Goal: Information Seeking & Learning: Learn about a topic

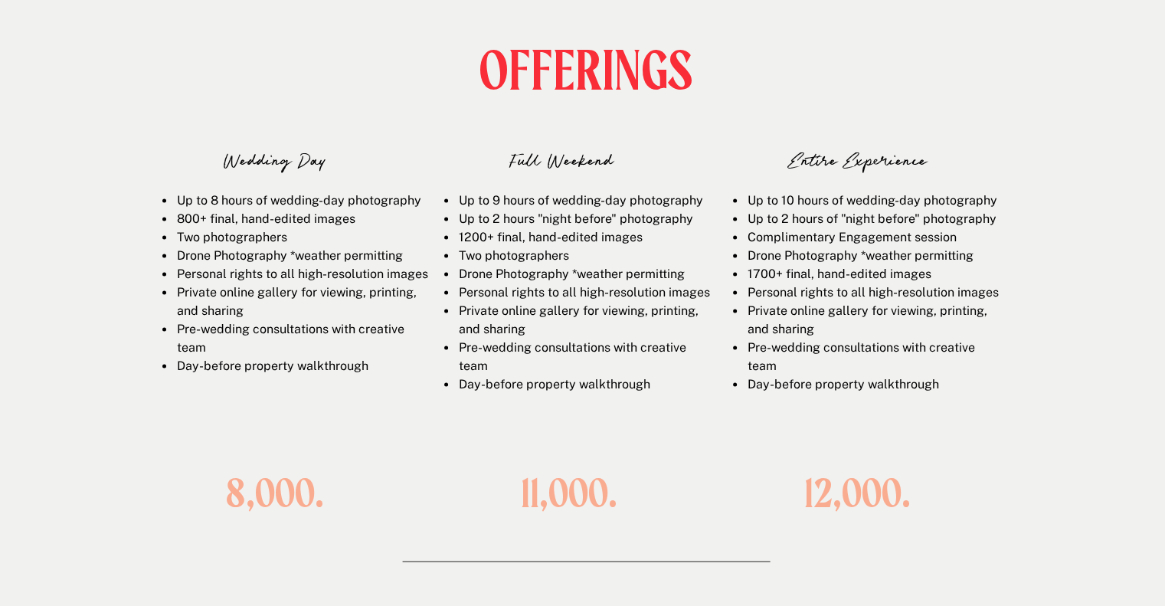
scroll to position [2133, 0]
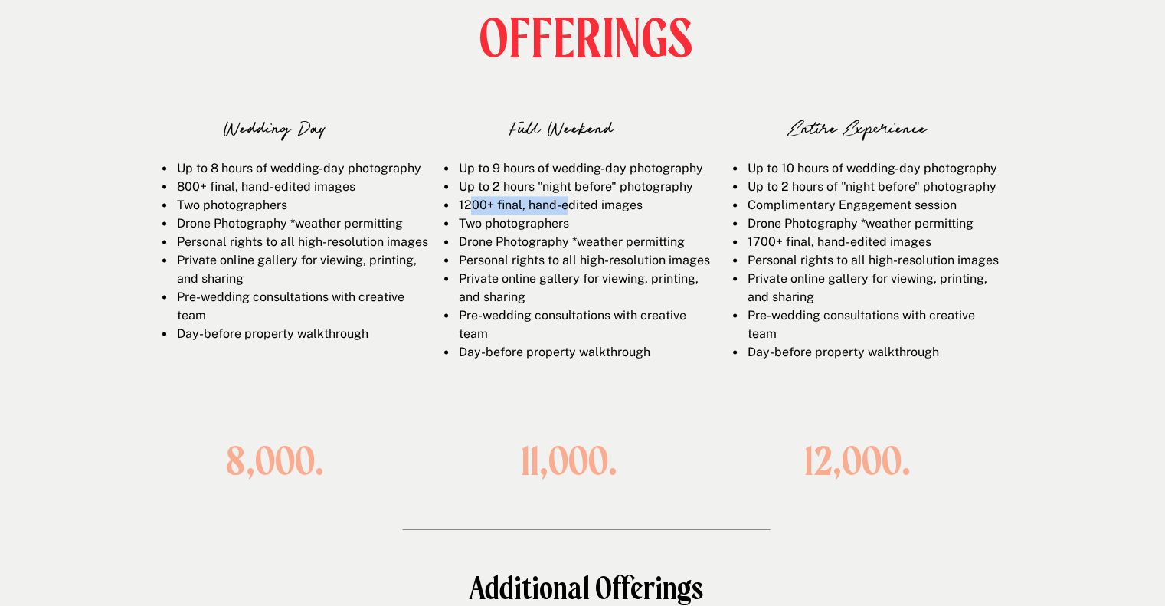
drag, startPoint x: 468, startPoint y: 208, endPoint x: 566, endPoint y: 205, distance: 98.0
click at [566, 205] on span "1200+ final, hand-edited images" at bounding box center [550, 205] width 184 height 15
drag, startPoint x: 752, startPoint y: 241, endPoint x: 949, endPoint y: 250, distance: 197.7
click at [949, 250] on li "1700+ final, hand-edited images" at bounding box center [872, 242] width 253 height 18
drag, startPoint x: 958, startPoint y: 202, endPoint x: 741, endPoint y: 198, distance: 216.7
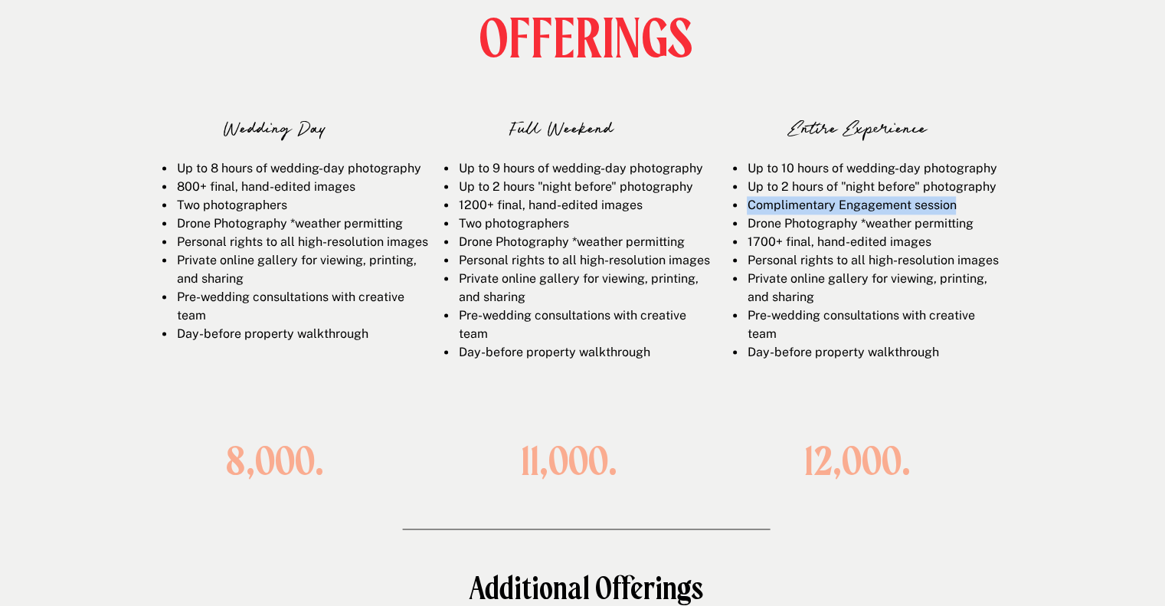
click at [741, 198] on ul "Up to 10 hours of wedding-day photography Up to 2 hours of "night before" photo…" at bounding box center [866, 260] width 265 height 202
click at [706, 270] on li "Personal rights to all high-resolution images" at bounding box center [583, 260] width 253 height 18
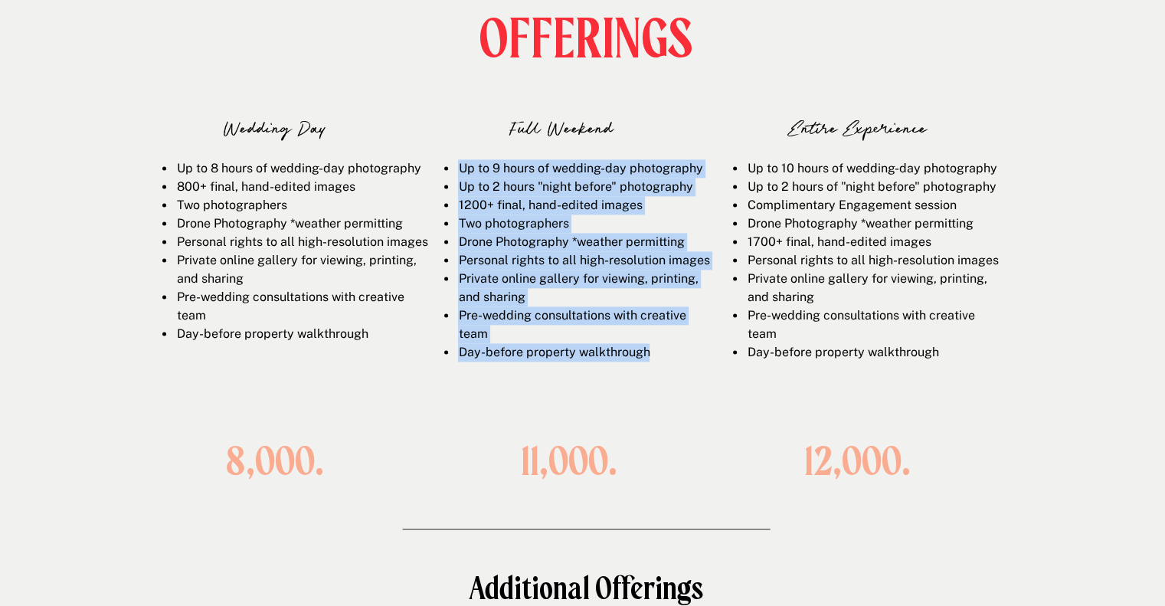
drag, startPoint x: 654, startPoint y: 369, endPoint x: 449, endPoint y: 165, distance: 289.7
click at [449, 165] on ul "Up to 9 hours of wedding-day photography Up to 2 hours "night before" photograp…" at bounding box center [577, 260] width 265 height 202
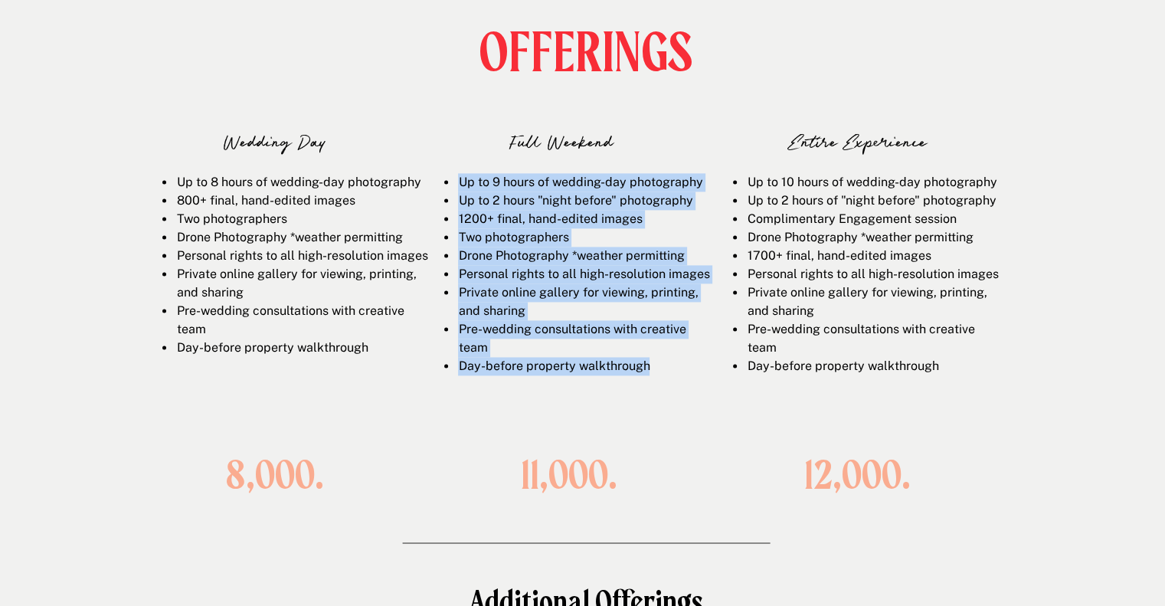
scroll to position [2122, 0]
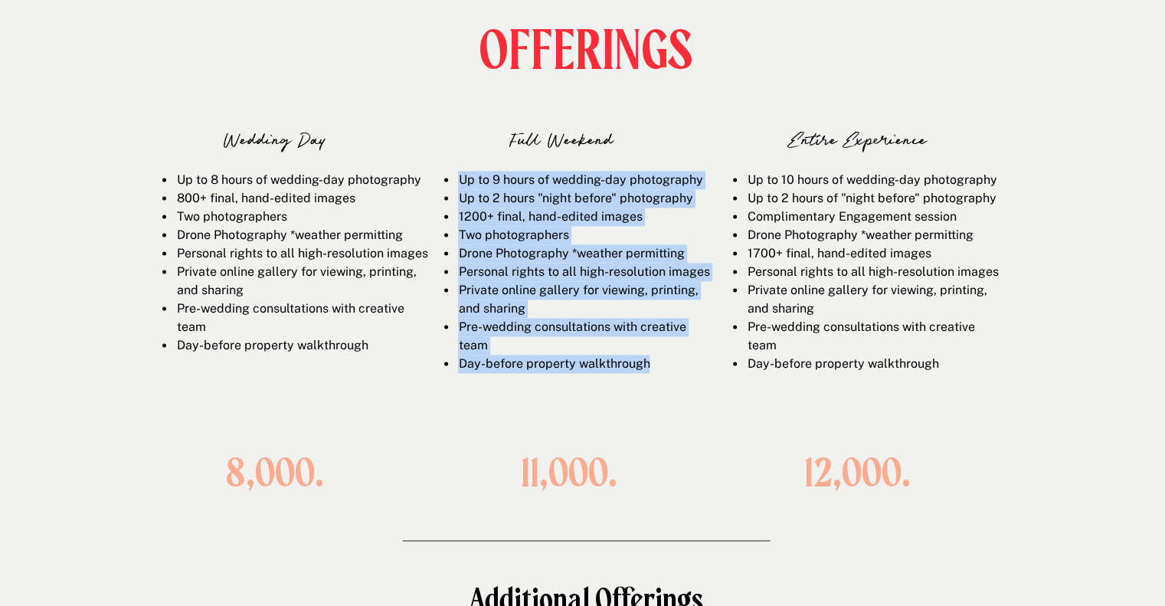
click at [527, 214] on span "1200+ final, hand-edited images" at bounding box center [550, 216] width 184 height 15
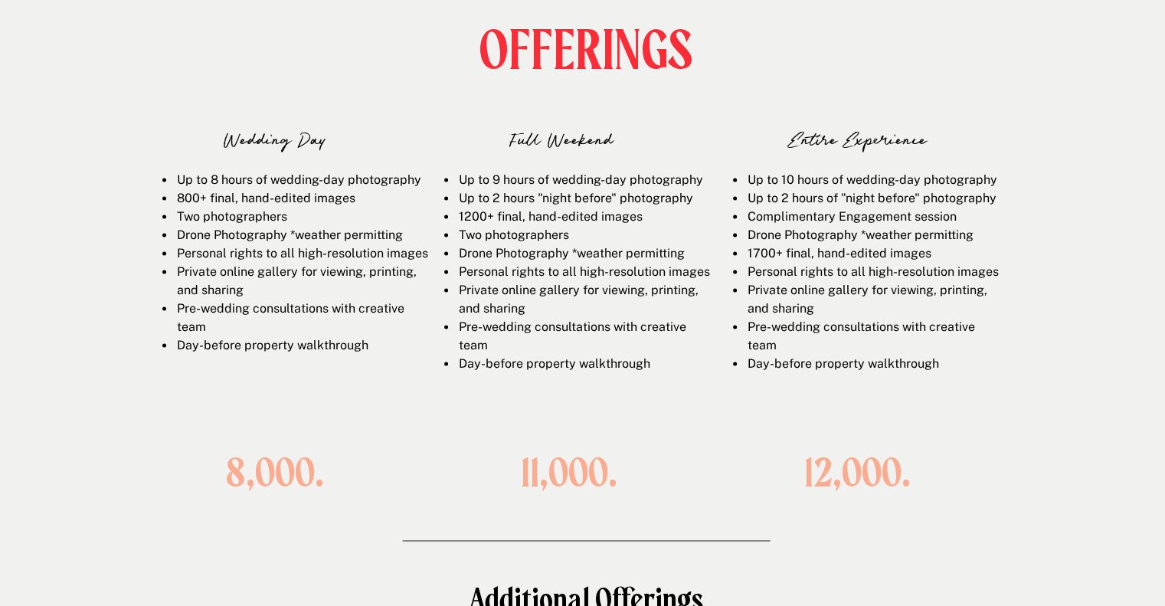
click at [505, 193] on li "Up to 2 hours "night before" photography" at bounding box center [583, 198] width 253 height 18
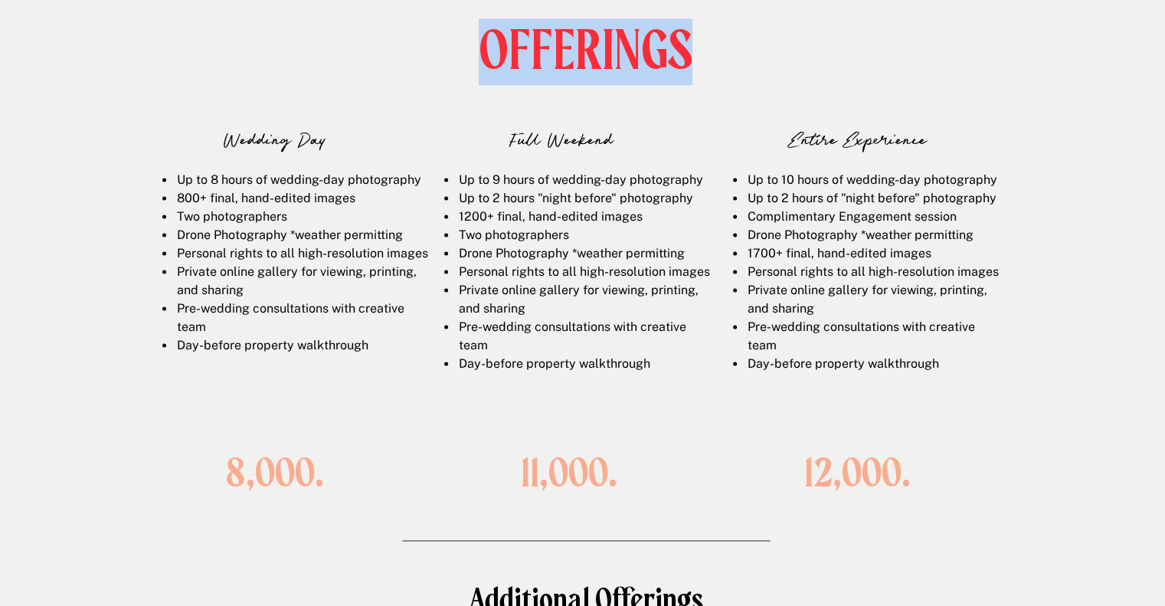
drag, startPoint x: 686, startPoint y: 51, endPoint x: 482, endPoint y: 66, distance: 204.3
click at [482, 66] on h1 "OFFERINGS" at bounding box center [586, 49] width 222 height 53
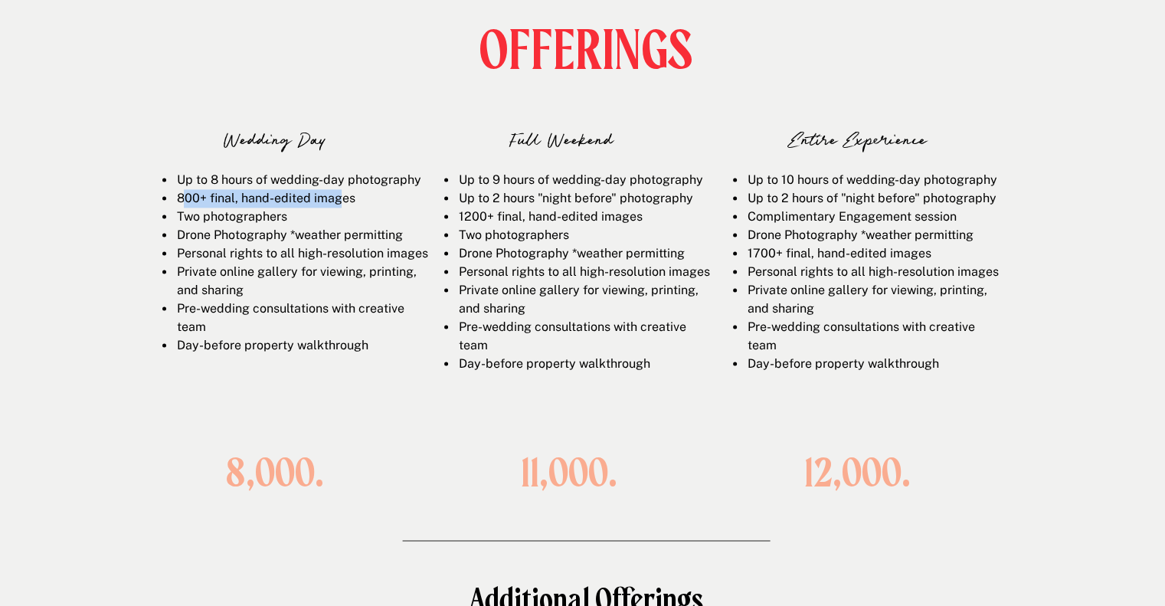
drag, startPoint x: 181, startPoint y: 195, endPoint x: 343, endPoint y: 206, distance: 162.7
click at [343, 206] on li "800+ final, hand-edited images" at bounding box center [301, 198] width 253 height 18
click at [279, 188] on li "Up to 8 hours of wedding-day photography" at bounding box center [301, 180] width 253 height 18
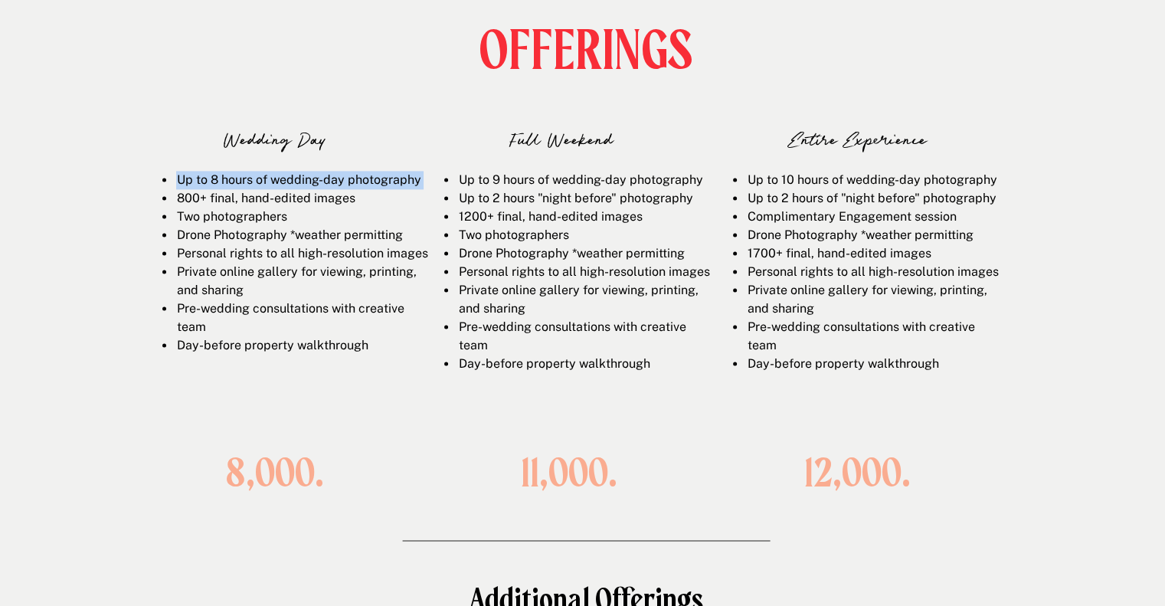
click at [279, 188] on li "Up to 8 hours of wedding-day photography" at bounding box center [301, 180] width 253 height 18
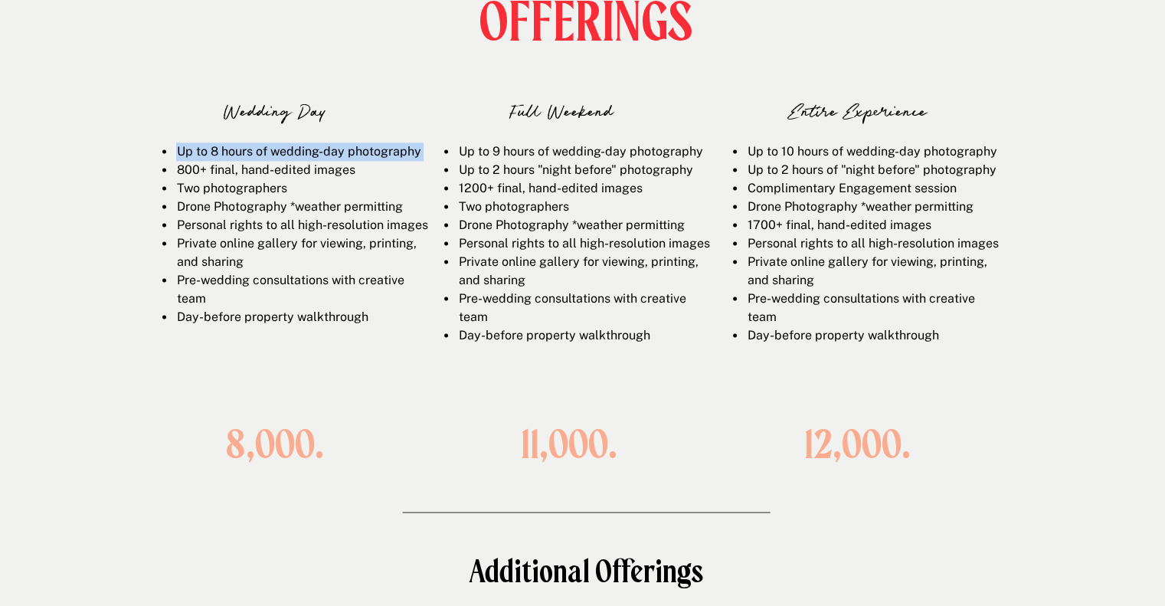
scroll to position [2143, 0]
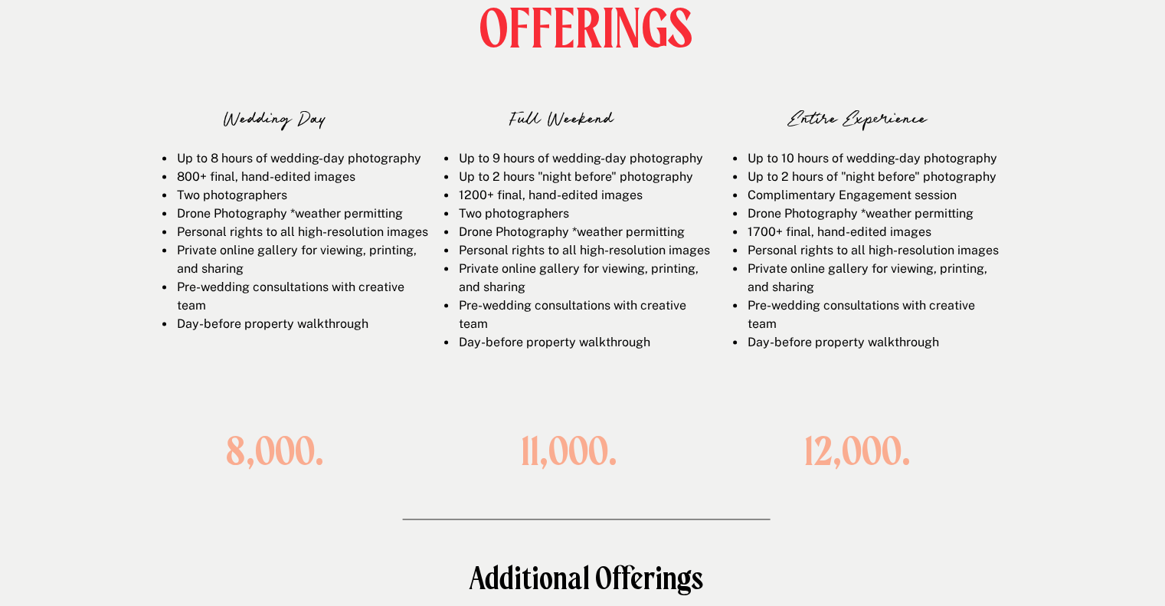
click at [166, 364] on div "Up to 8 hours of wedding-day photography 800+ final, hand-edited images Two pho…" at bounding box center [287, 272] width 282 height 246
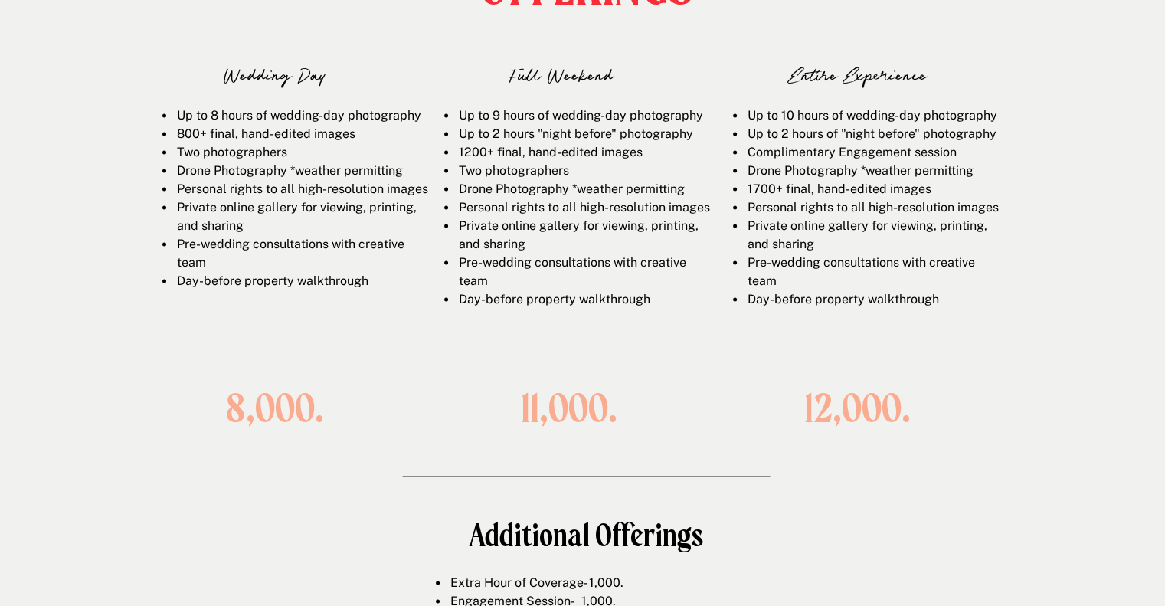
scroll to position [2187, 0]
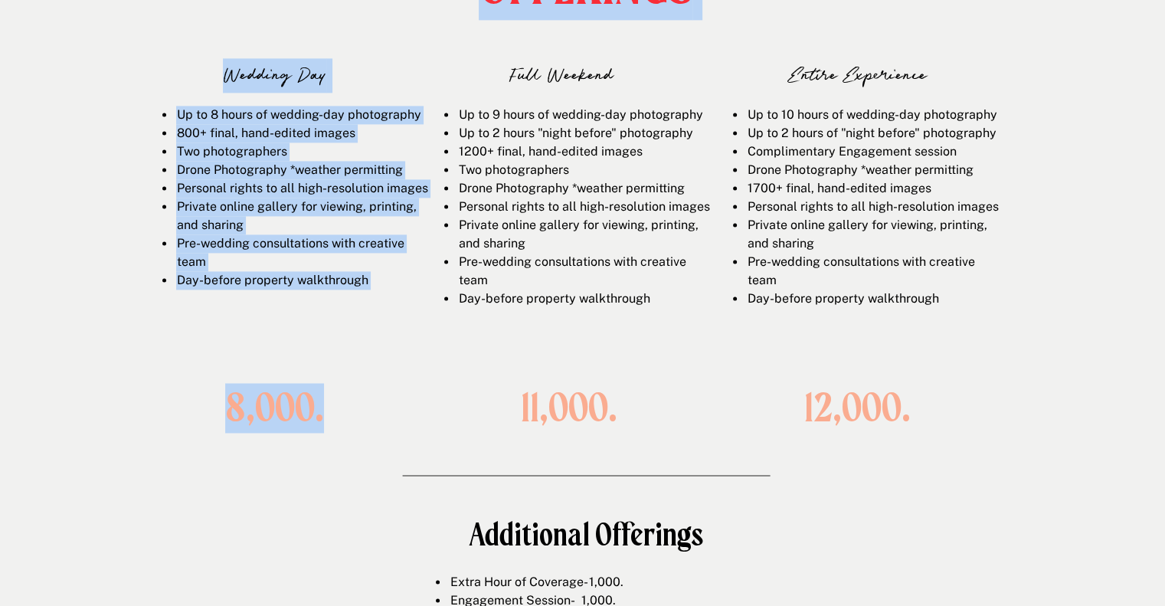
drag, startPoint x: 328, startPoint y: 413, endPoint x: 142, endPoint y: 126, distance: 341.7
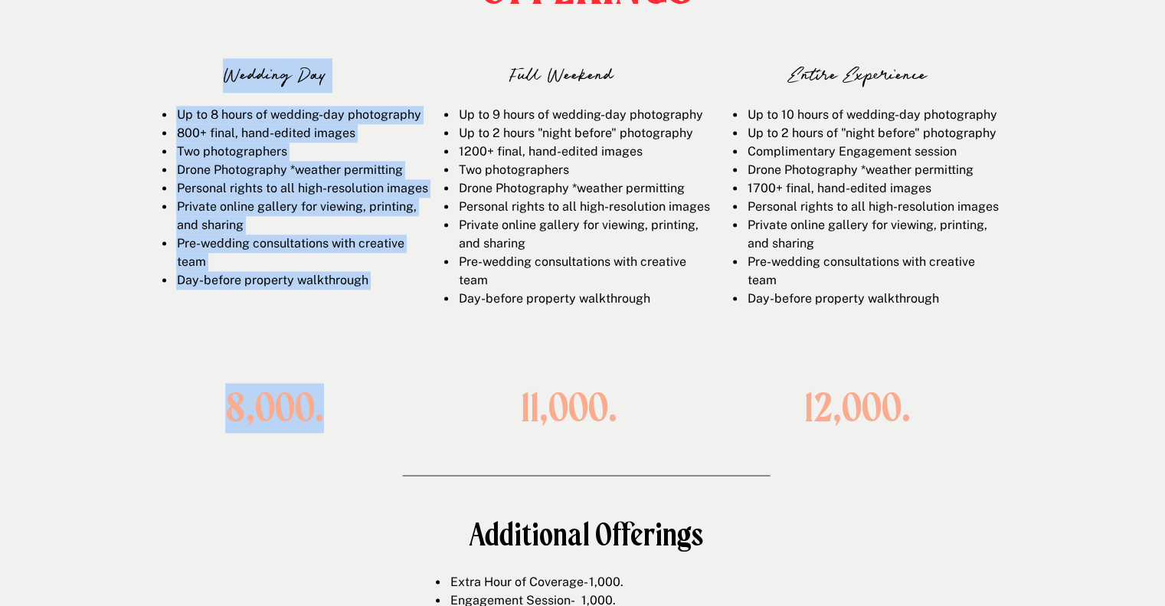
drag, startPoint x: 229, startPoint y: 73, endPoint x: 325, endPoint y: 406, distance: 346.6
click at [325, 406] on div "OFFERINGS Wedding Day Up to 8 hours of wedding-day photography 800+ final, hand…" at bounding box center [582, 297] width 919 height 815
click at [214, 113] on li "Up to 8 hours of wedding-day photography" at bounding box center [301, 115] width 253 height 18
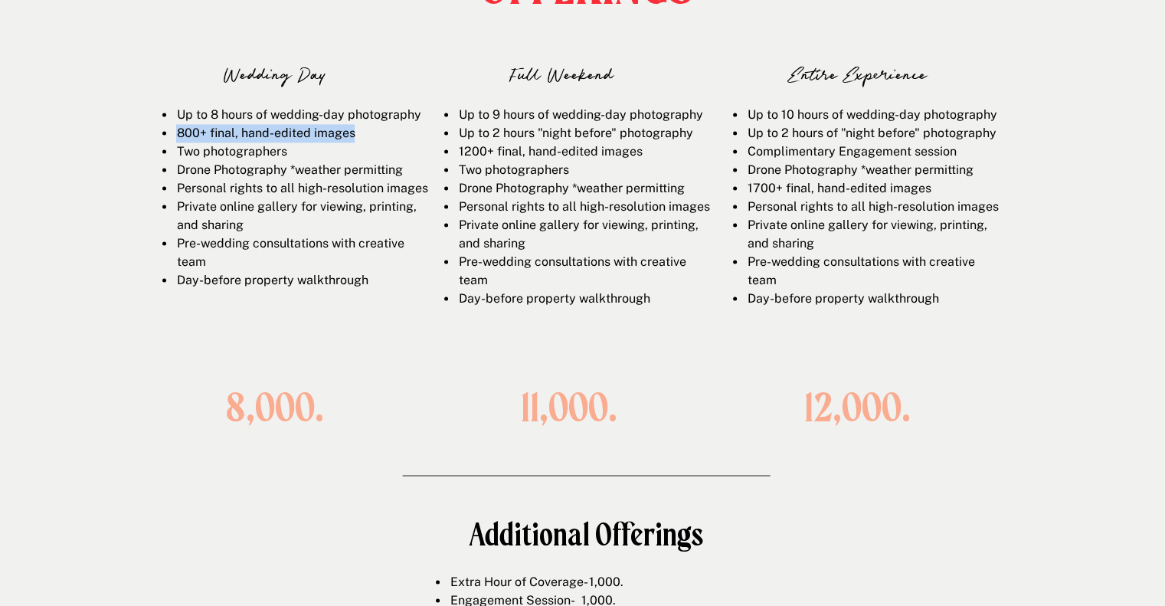
drag, startPoint x: 180, startPoint y: 131, endPoint x: 407, endPoint y: 140, distance: 227.6
click at [407, 140] on li "800+ final, hand-edited images" at bounding box center [301, 133] width 253 height 18
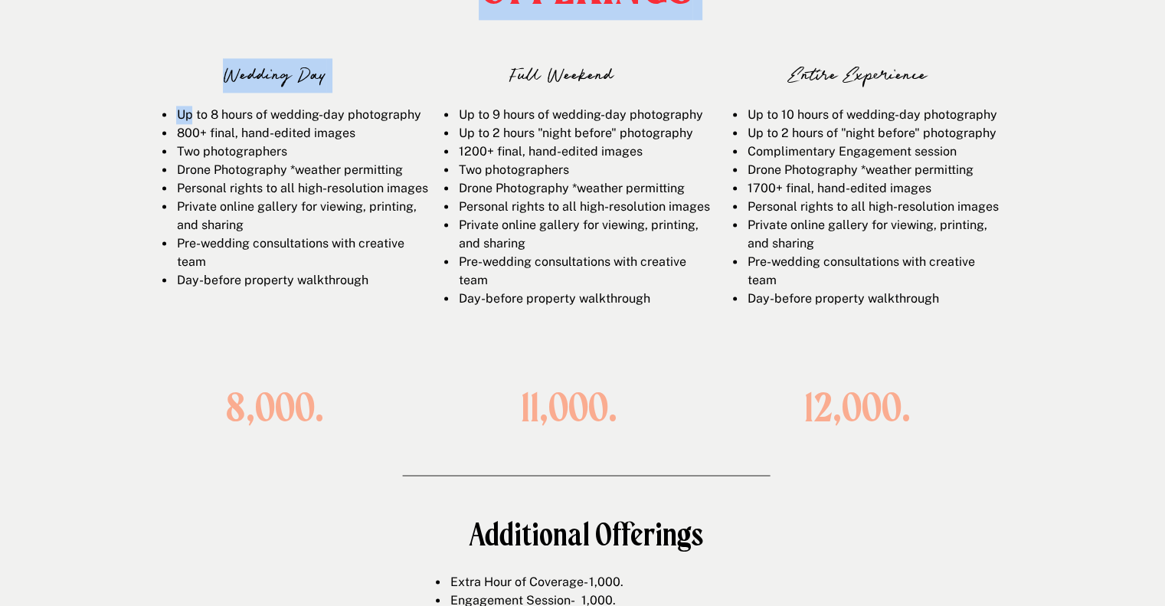
drag, startPoint x: 189, startPoint y: 116, endPoint x: 340, endPoint y: 388, distance: 310.9
click at [340, 388] on div "OFFERINGS Wedding Day Up to 8 hours of wedding-day photography 800+ final, hand…" at bounding box center [582, 297] width 919 height 815
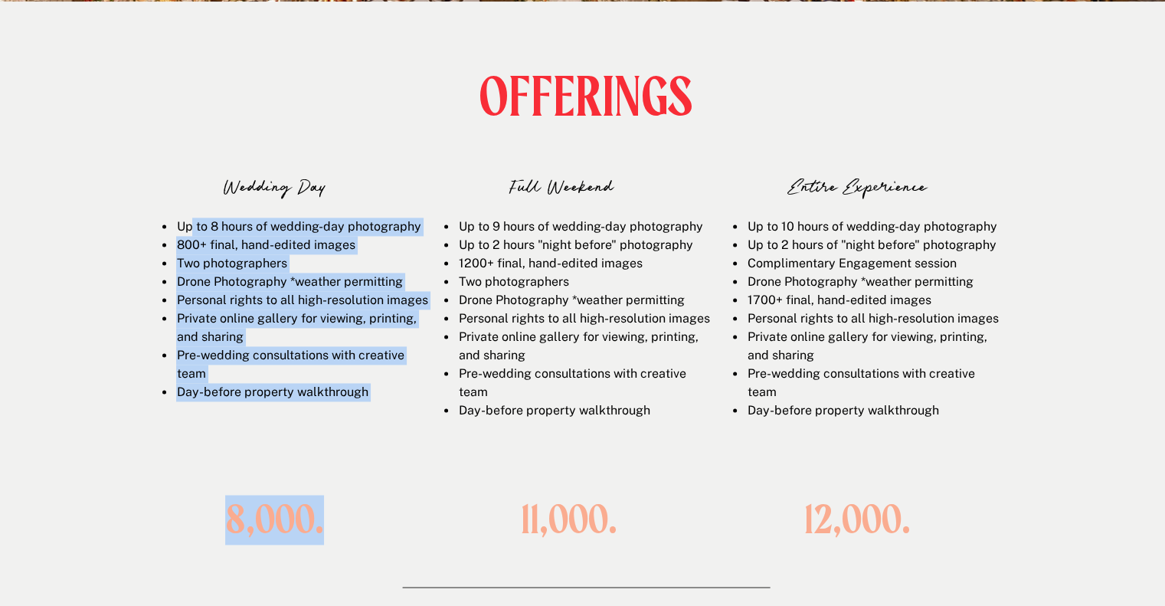
scroll to position [2074, 0]
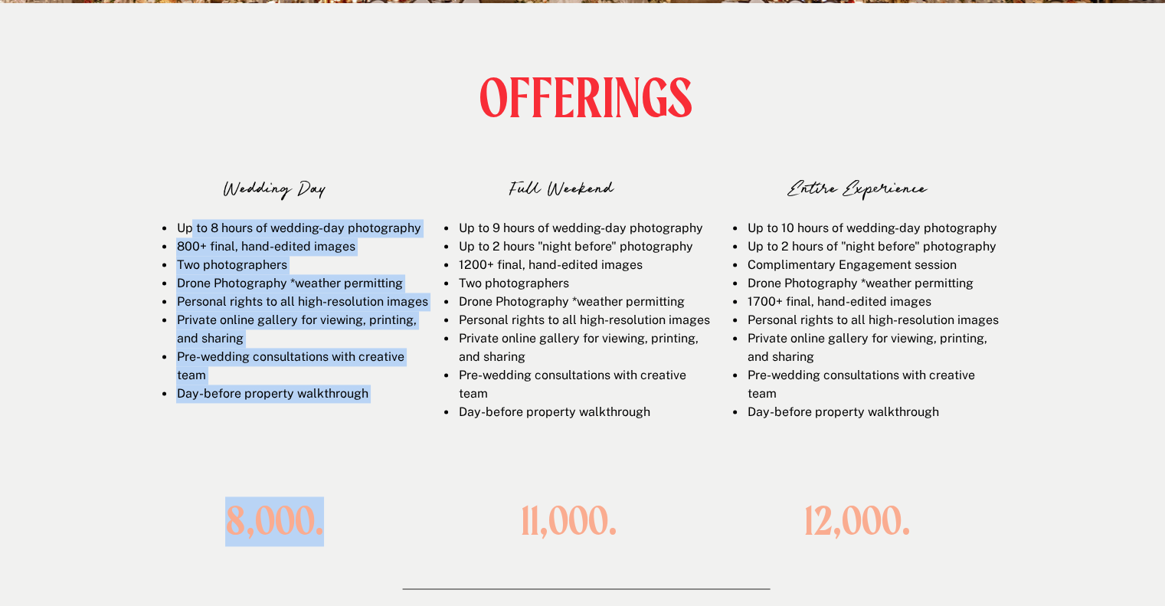
click at [387, 348] on li "Private online gallery for viewing, printing, and sharing" at bounding box center [301, 329] width 253 height 37
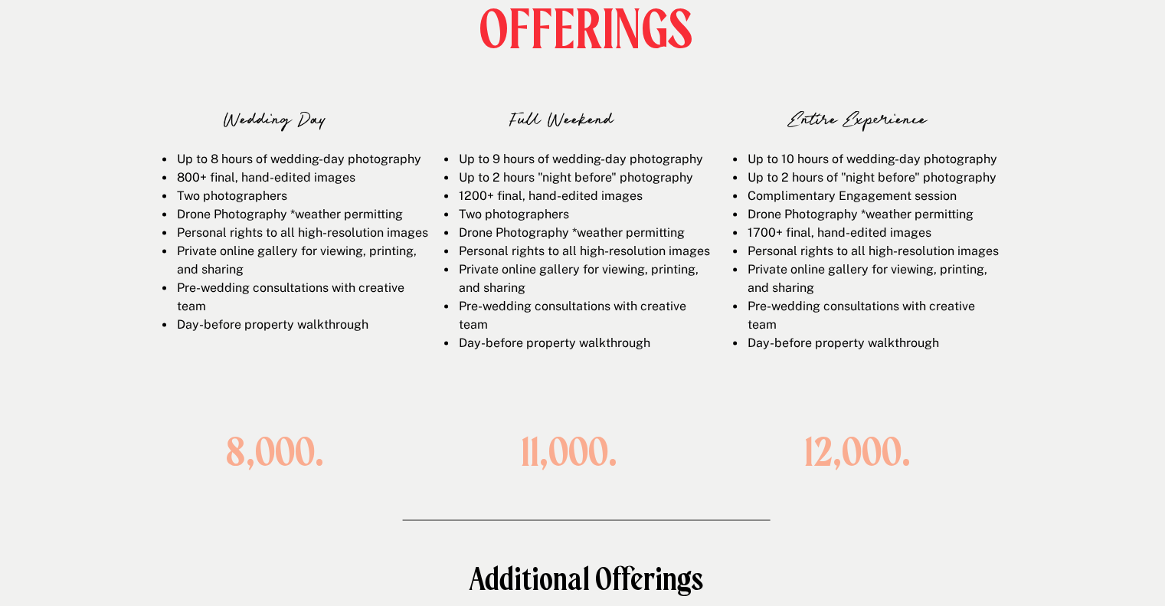
scroll to position [2141, 0]
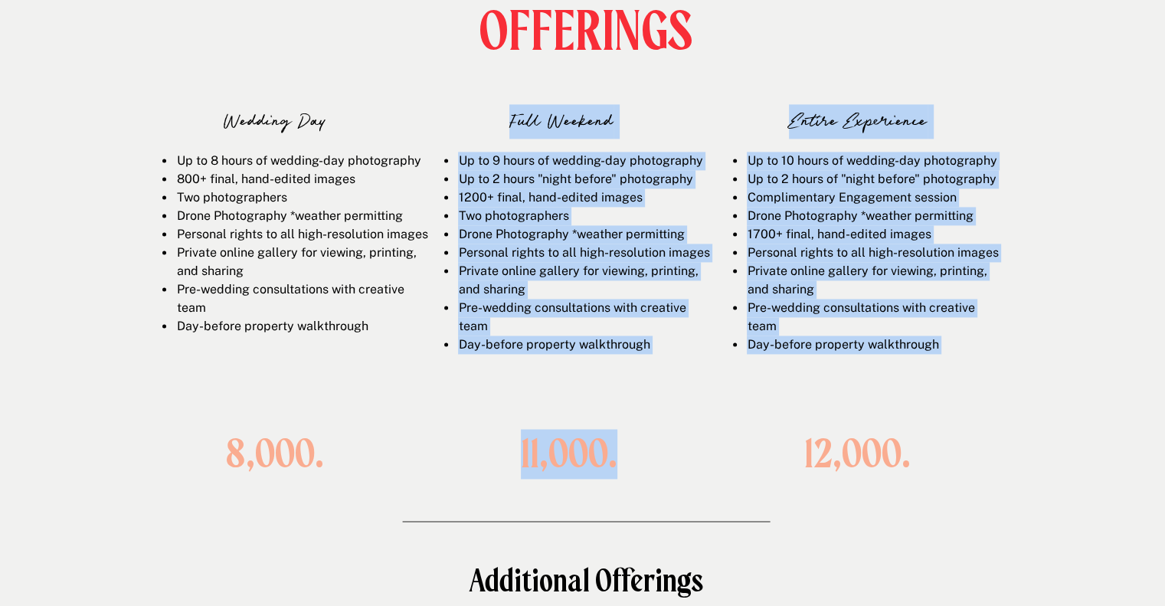
drag, startPoint x: 619, startPoint y: 453, endPoint x: 511, endPoint y: 127, distance: 343.4
click at [511, 127] on div "OFFERINGS Wedding Day Up to 8 hours of wedding-day photography 800+ final, hand…" at bounding box center [582, 343] width 919 height 815
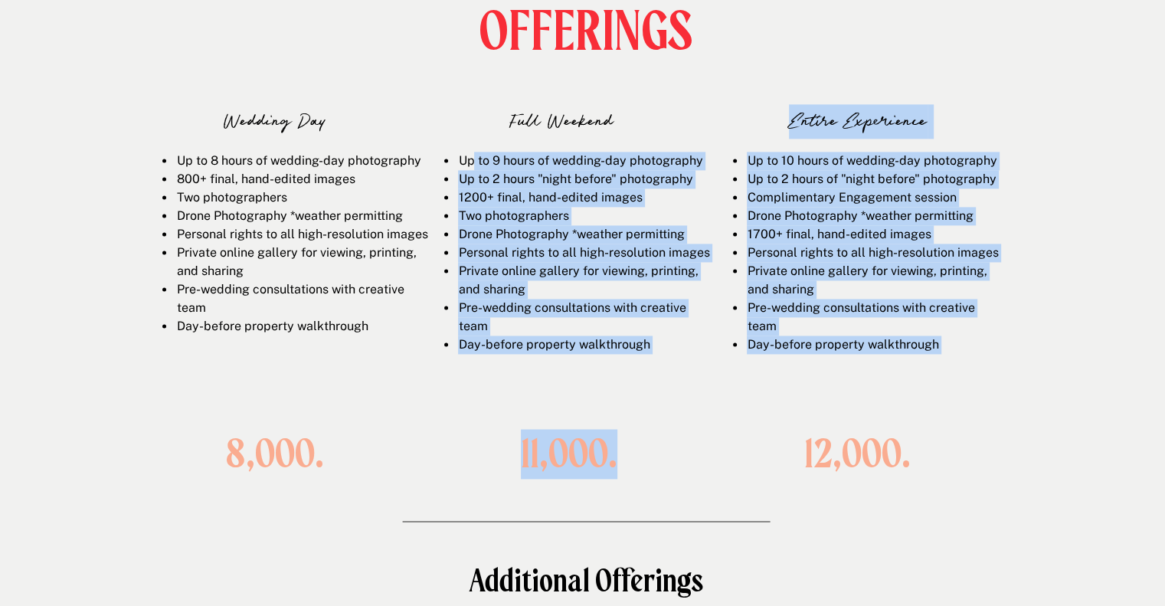
drag, startPoint x: 652, startPoint y: 456, endPoint x: 474, endPoint y: 165, distance: 341.3
click at [474, 165] on div "OFFERINGS Wedding Day Up to 8 hours of wedding-day photography 800+ final, hand…" at bounding box center [582, 343] width 919 height 815
click at [533, 158] on li "Up to 9 hours of wedding-day photography" at bounding box center [583, 161] width 253 height 18
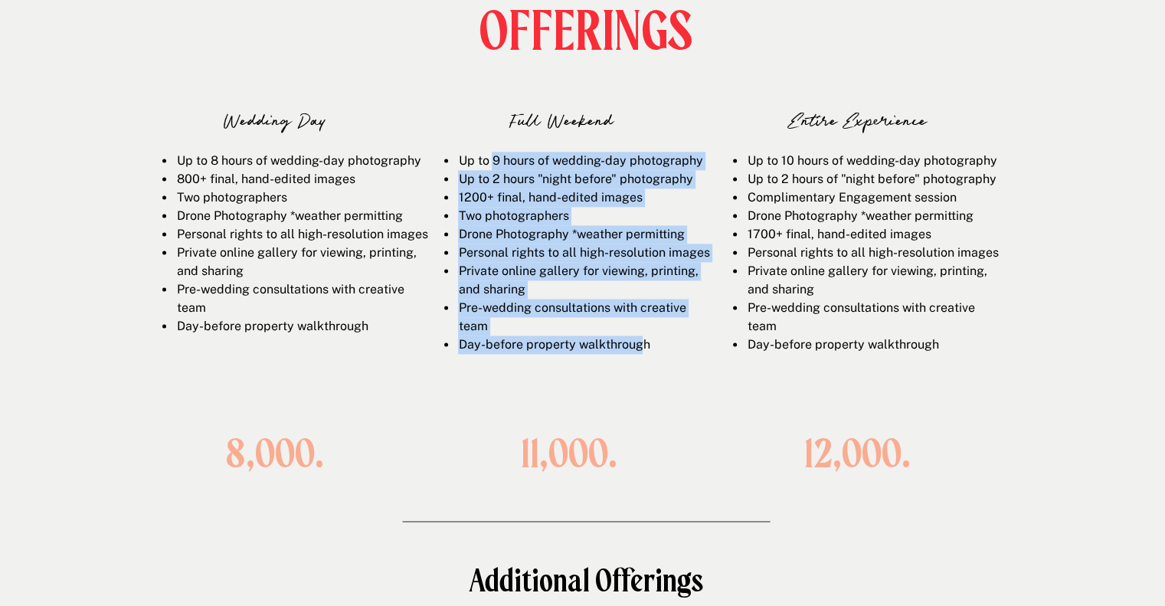
drag, startPoint x: 492, startPoint y: 159, endPoint x: 642, endPoint y: 383, distance: 269.3
click at [642, 383] on div "Up to 9 hours of wedding-day photography Up to 2 hours "night before" photograp…" at bounding box center [569, 275] width 282 height 246
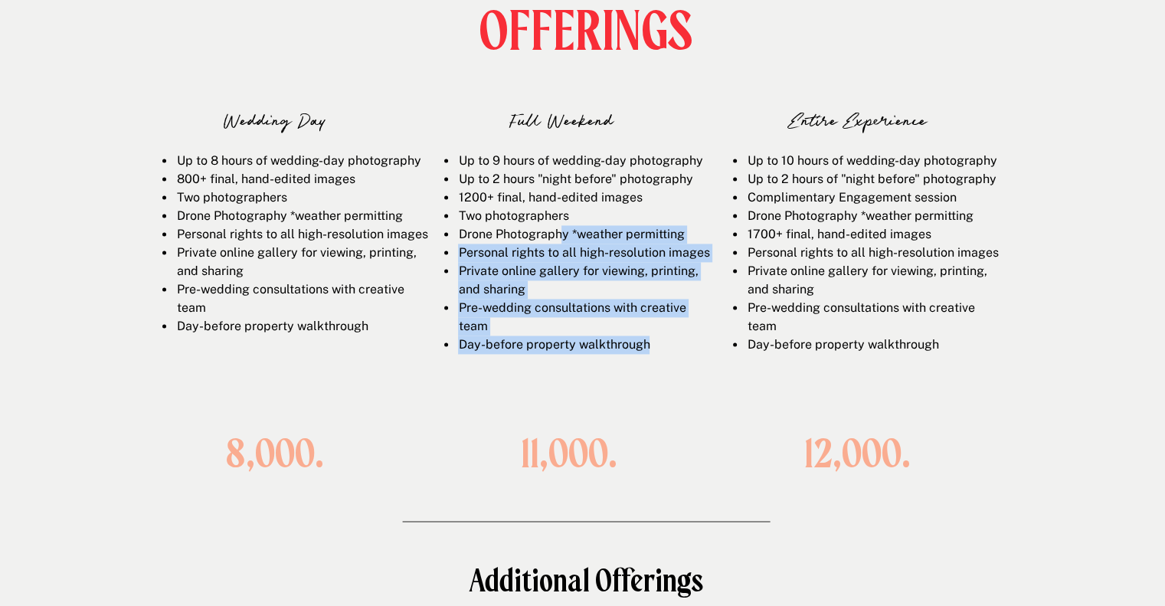
drag, startPoint x: 652, startPoint y: 366, endPoint x: 559, endPoint y: 227, distance: 167.1
click at [559, 227] on ul "Up to 9 hours of wedding-day photography Up to 2 hours "night before" photograp…" at bounding box center [577, 253] width 265 height 202
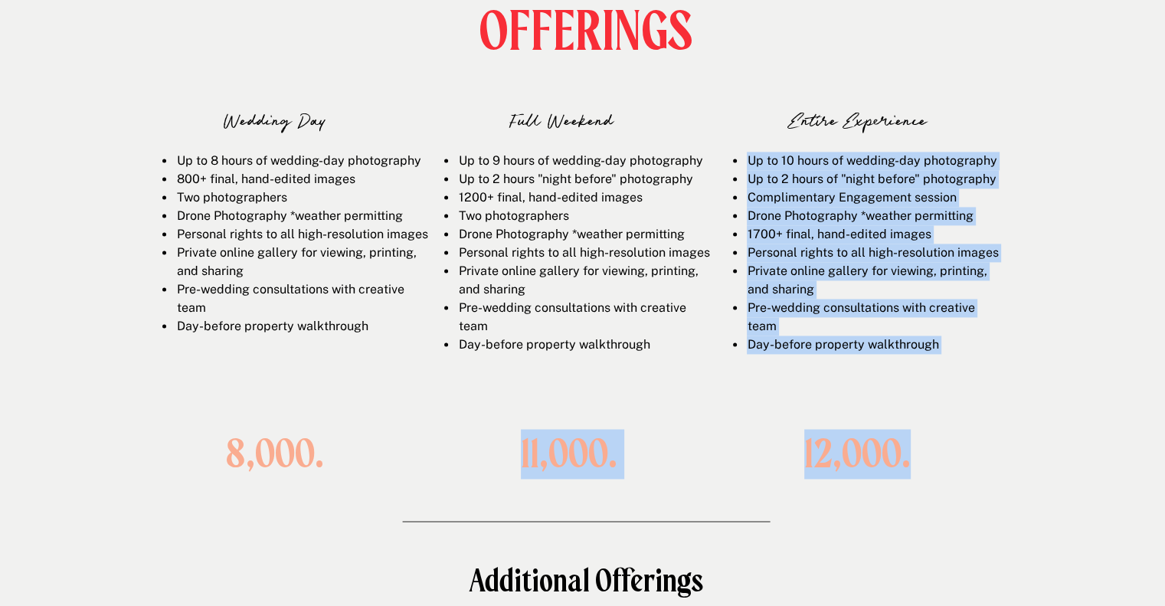
drag, startPoint x: 749, startPoint y: 155, endPoint x: 928, endPoint y: 453, distance: 346.9
click at [928, 453] on div "OFFERINGS Wedding Day Up to 8 hours of wedding-day photography 800+ final, hand…" at bounding box center [582, 343] width 919 height 815
click at [943, 449] on h1 "12,000." at bounding box center [857, 453] width 199 height 43
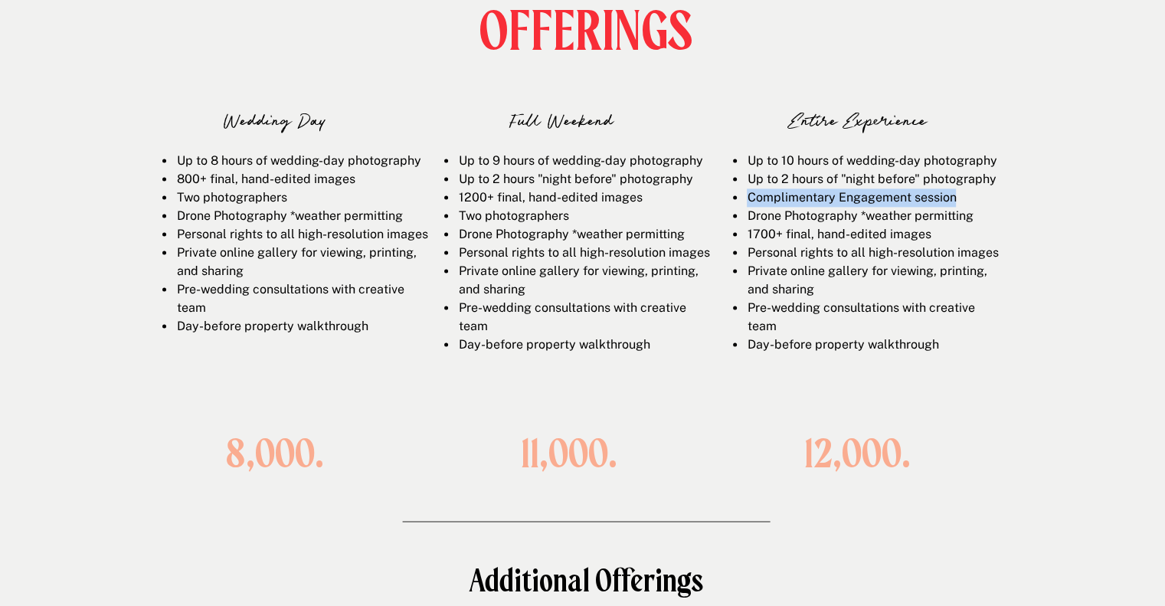
drag, startPoint x: 749, startPoint y: 198, endPoint x: 985, endPoint y: 193, distance: 235.9
click at [985, 193] on li "Complimentary Engagement session" at bounding box center [872, 197] width 253 height 18
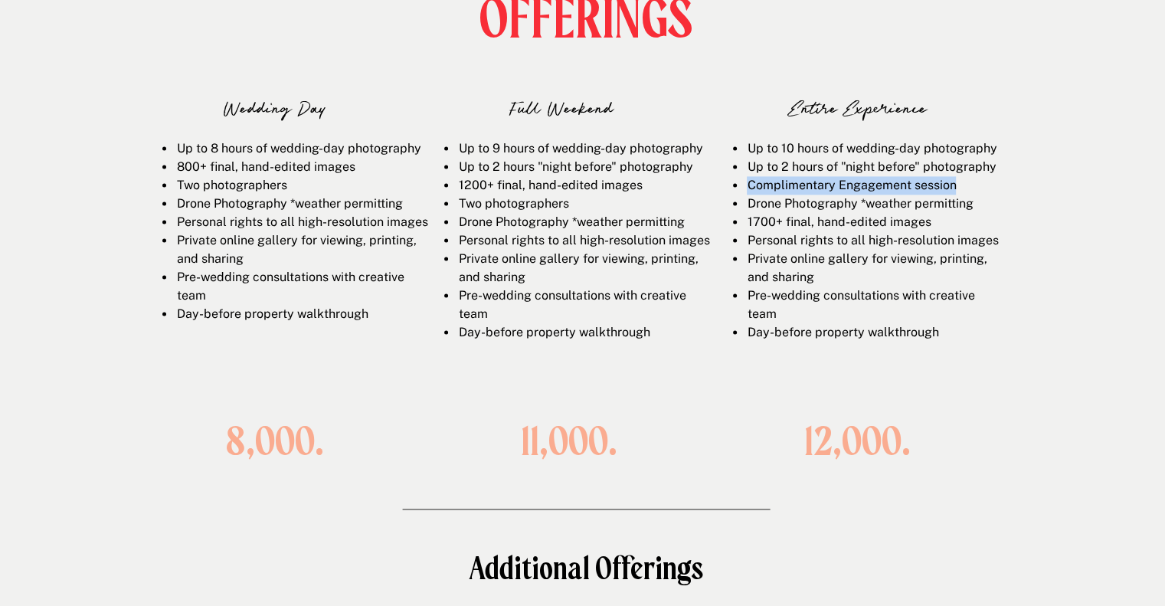
drag, startPoint x: 747, startPoint y: 186, endPoint x: 975, endPoint y: 185, distance: 227.4
click at [975, 185] on li "Complimentary Engagement session" at bounding box center [872, 185] width 253 height 18
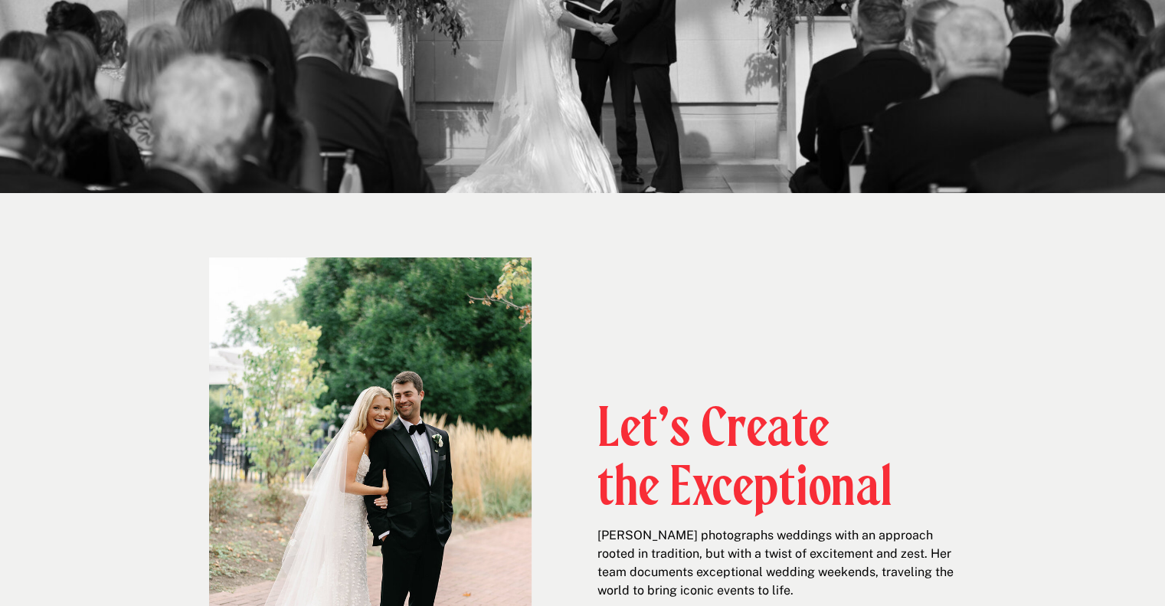
scroll to position [413, 0]
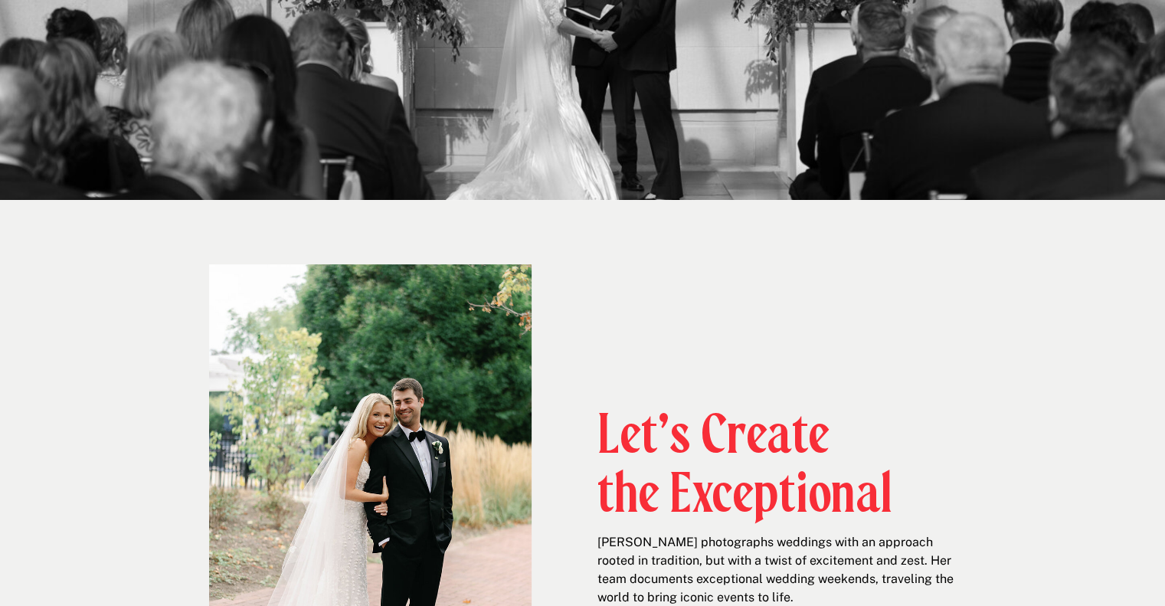
drag, startPoint x: 385, startPoint y: 177, endPoint x: 394, endPoint y: 296, distance: 119.0
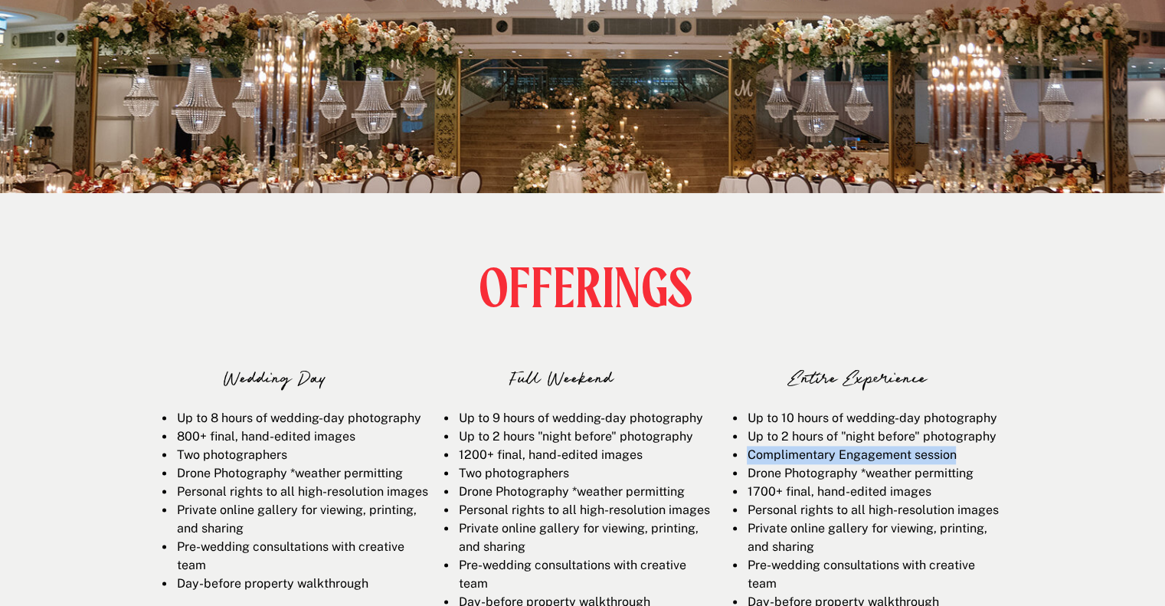
scroll to position [2302, 0]
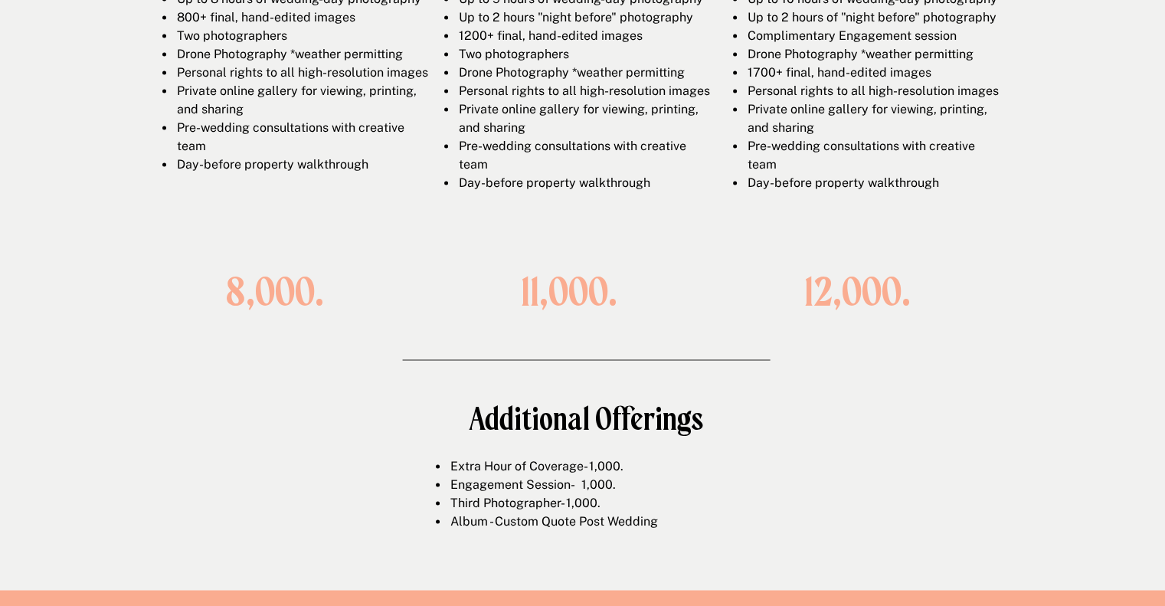
click at [315, 155] on li "Pre-wedding consultations with creative team" at bounding box center [301, 137] width 253 height 37
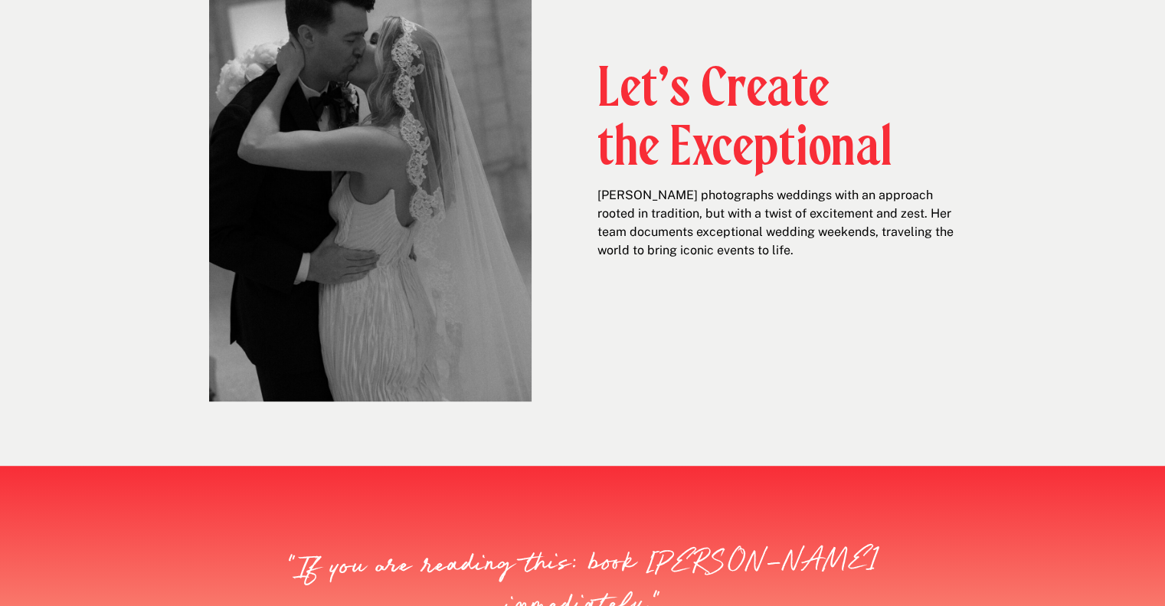
scroll to position [0, 0]
